Goal: Check status: Check status

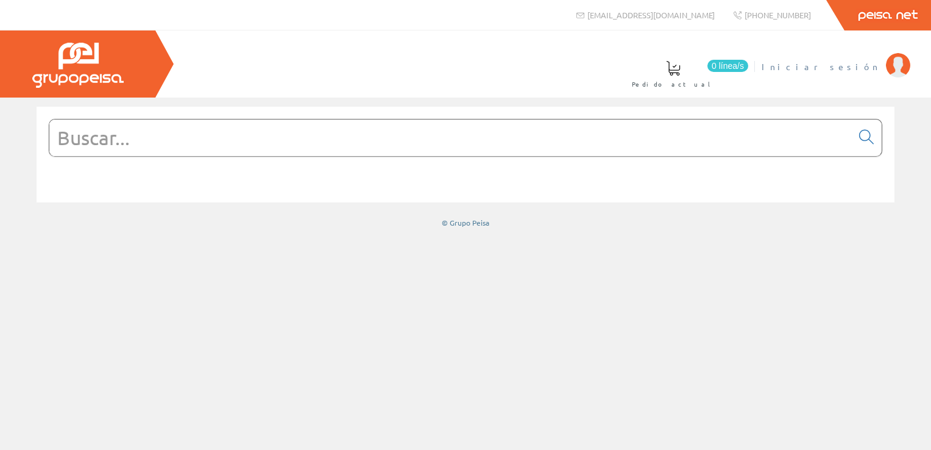
click at [842, 62] on span "Iniciar sesión" at bounding box center [821, 66] width 118 height 12
click at [798, 77] on li "Oscar Sanchez Gutiérrez Mi cuenta Mis datos Mis ofertas Mis pedidos Mis albaran…" at bounding box center [838, 74] width 147 height 47
click at [806, 69] on span "[PERSON_NAME] [PERSON_NAME]" at bounding box center [823, 66] width 111 height 12
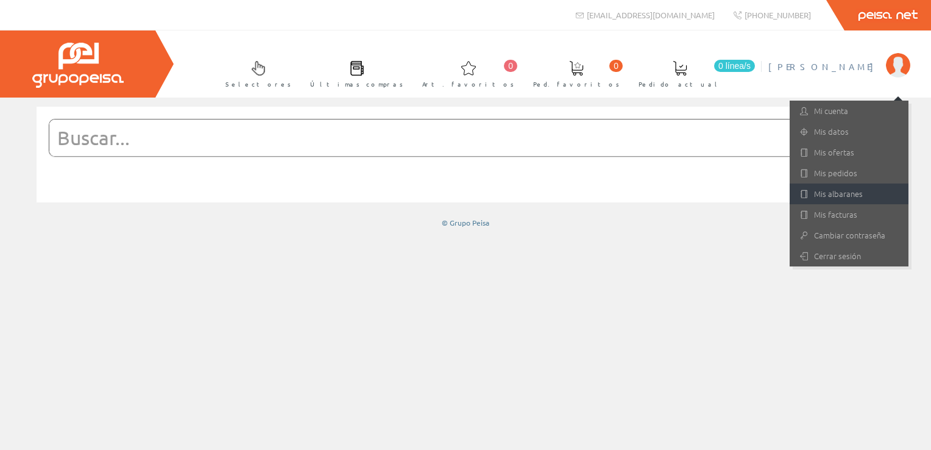
click at [841, 200] on link "Mis albaranes" at bounding box center [849, 193] width 119 height 21
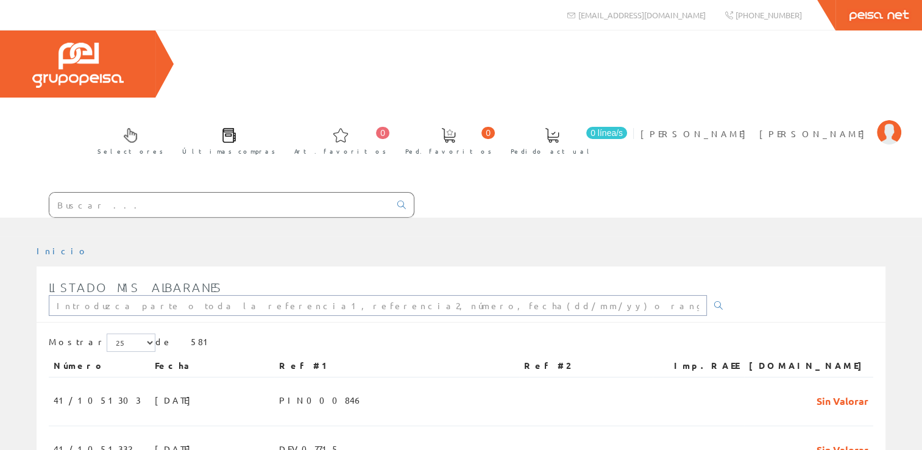
click at [296, 295] on input "text" at bounding box center [378, 305] width 658 height 21
paste input "PIN001108"
type input "PIN001108"
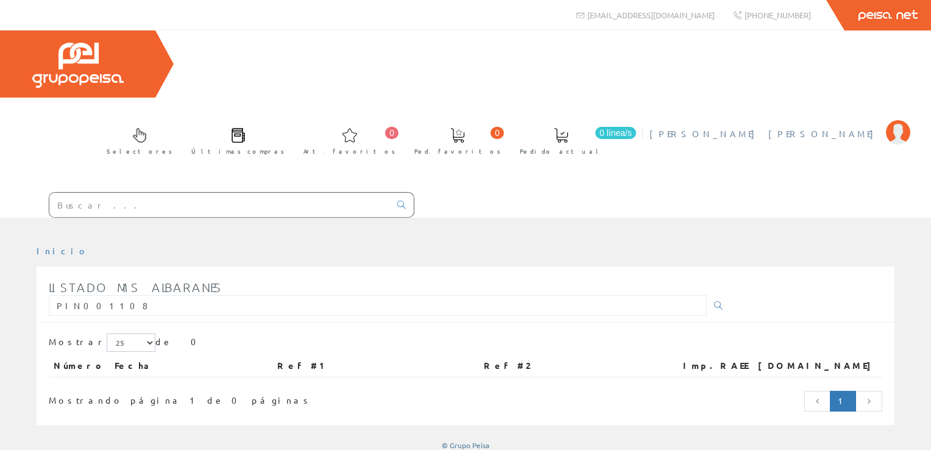
click at [830, 127] on span "[PERSON_NAME] [PERSON_NAME]" at bounding box center [764, 133] width 230 height 12
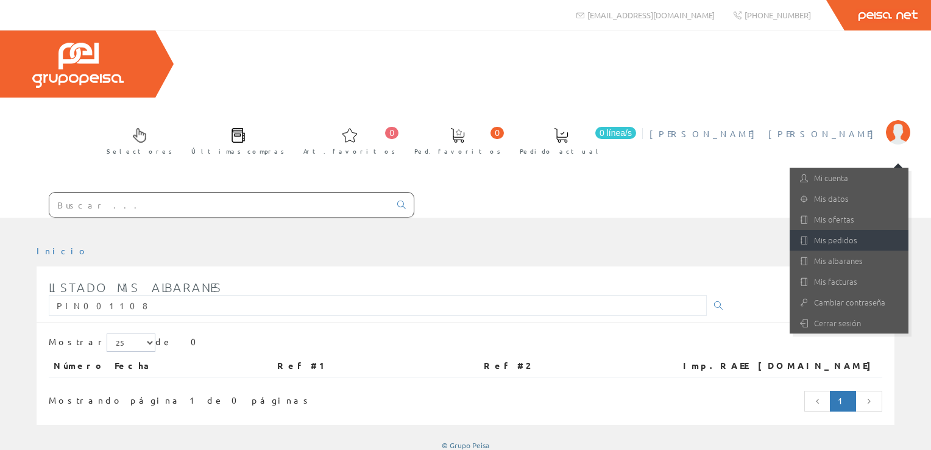
click at [851, 230] on link "Mis pedidos" at bounding box center [849, 240] width 119 height 21
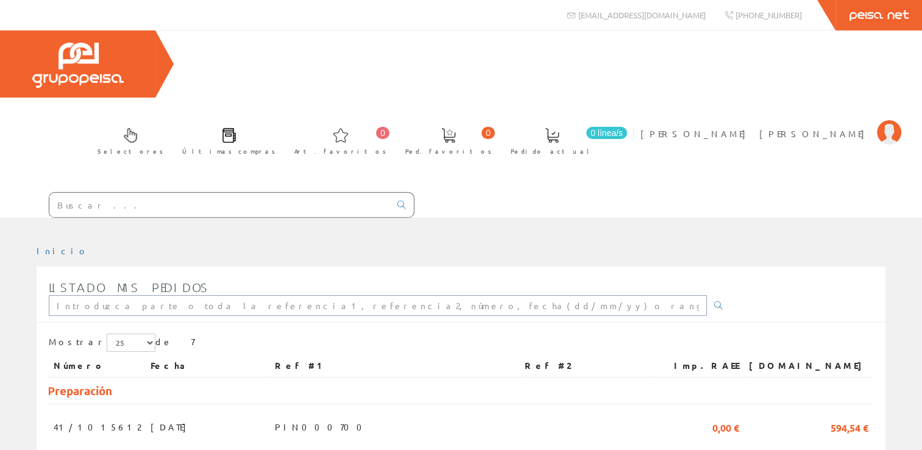
click at [110, 295] on input "text" at bounding box center [378, 305] width 658 height 21
paste input "PIN001108"
type input "PIN001108"
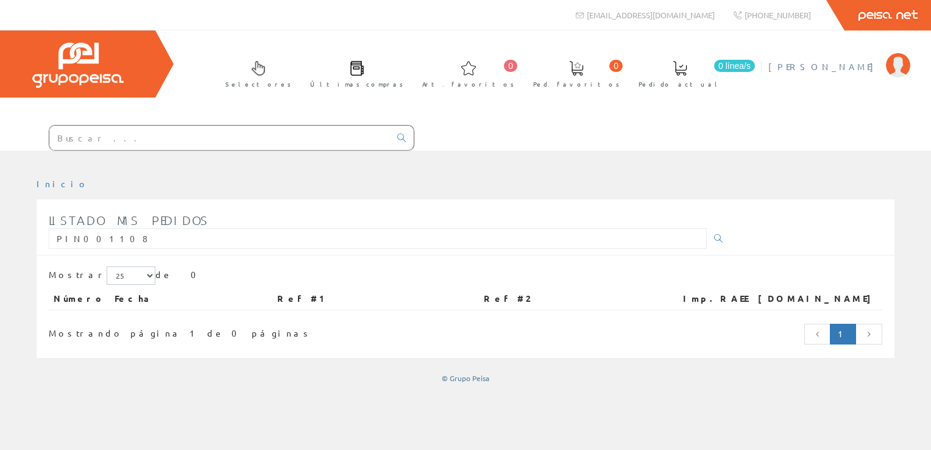
click at [824, 73] on li "Oscar Sanchez Gutiérrez Mi cuenta Mis datos Mis ofertas Mis pedidos Mis albaran…" at bounding box center [838, 74] width 147 height 47
click at [824, 60] on span "[PERSON_NAME] [PERSON_NAME]" at bounding box center [823, 66] width 111 height 12
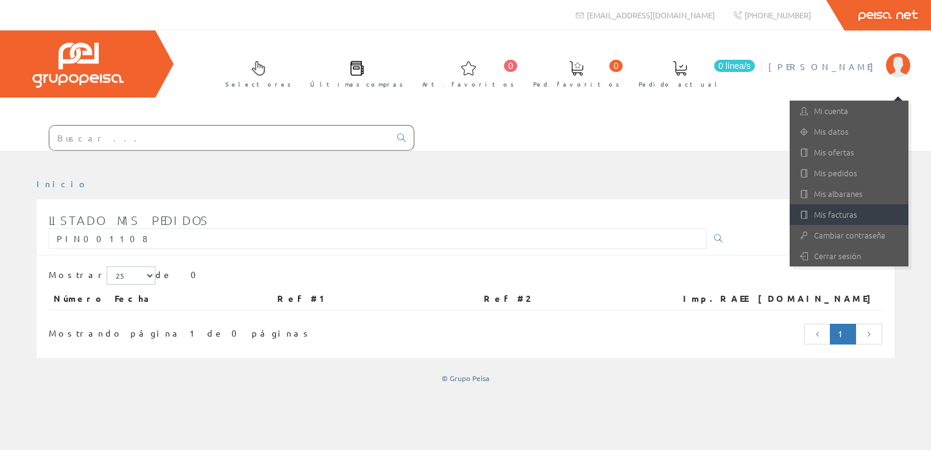
click at [859, 215] on link "Mis facturas" at bounding box center [849, 214] width 119 height 21
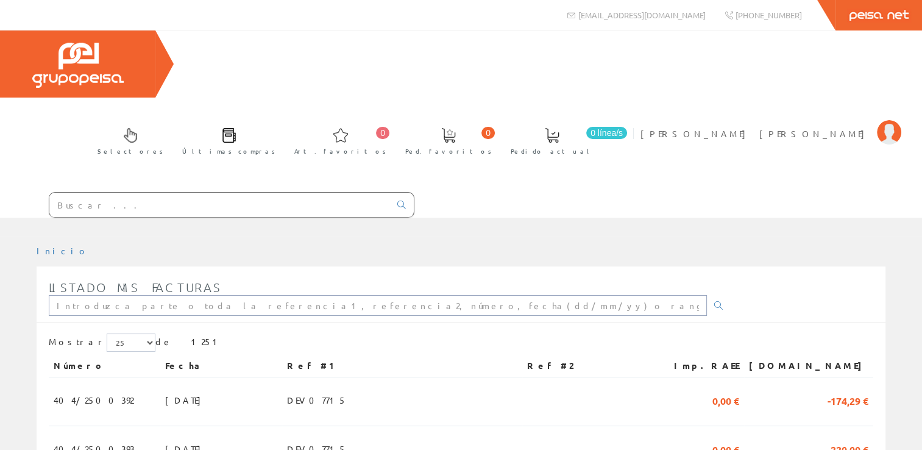
click at [177, 295] on input "text" at bounding box center [378, 305] width 658 height 21
paste input "PIN001108"
type input "PIN001108"
